Goal: Task Accomplishment & Management: Complete application form

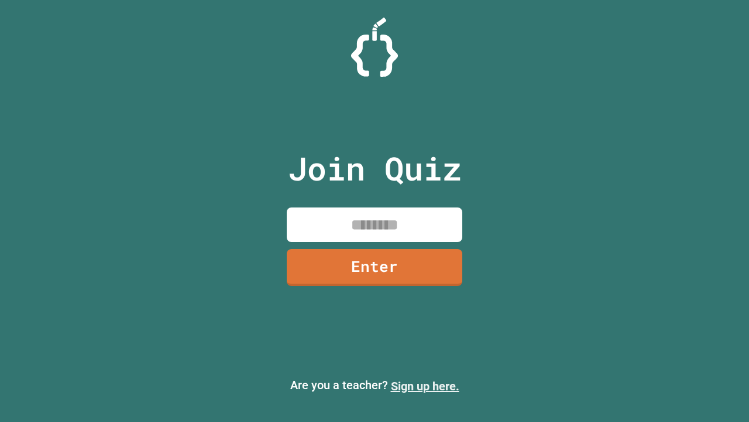
click at [425, 386] on link "Sign up here." at bounding box center [425, 386] width 69 height 14
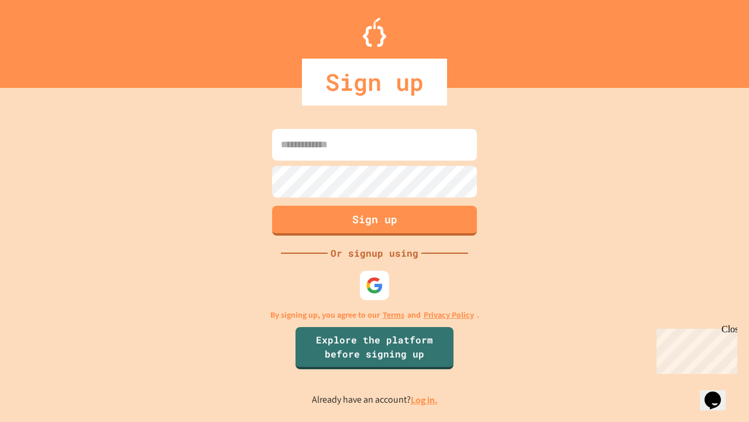
click at [425, 399] on link "Log in." at bounding box center [424, 399] width 27 height 12
